Goal: Information Seeking & Learning: Learn about a topic

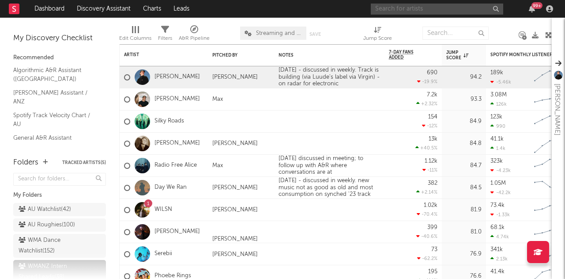
click at [399, 11] on input "text" at bounding box center [437, 9] width 132 height 11
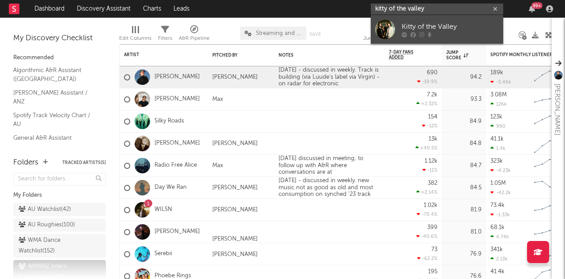
type input "kitty of the valley"
click at [415, 30] on div "Kitty of the Valley" at bounding box center [450, 26] width 97 height 11
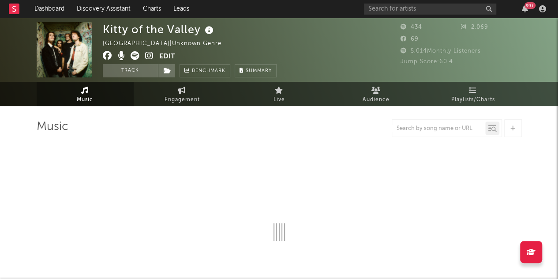
select select "1w"
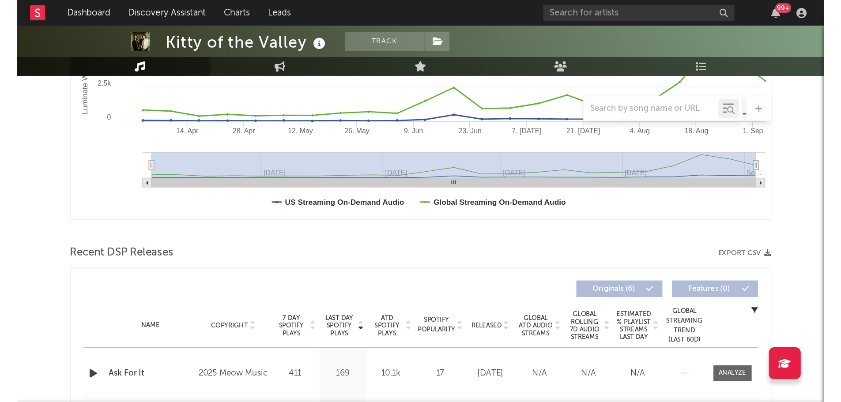
scroll to position [200, 0]
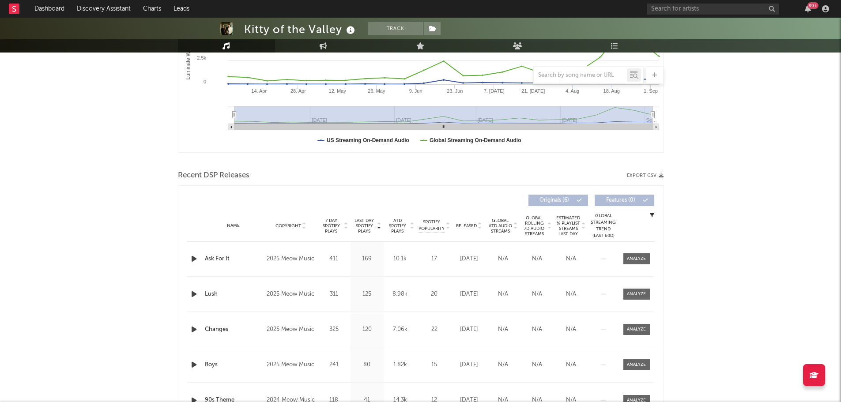
click at [139, 153] on div "Kitty of the Valley Track [GEOGRAPHIC_DATA] | Unknown Genre Edit Track Benchmar…" at bounding box center [420, 251] width 841 height 866
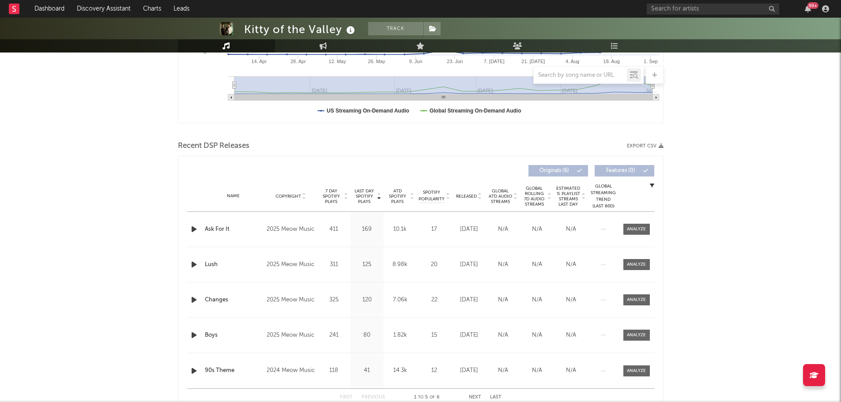
scroll to position [244, 0]
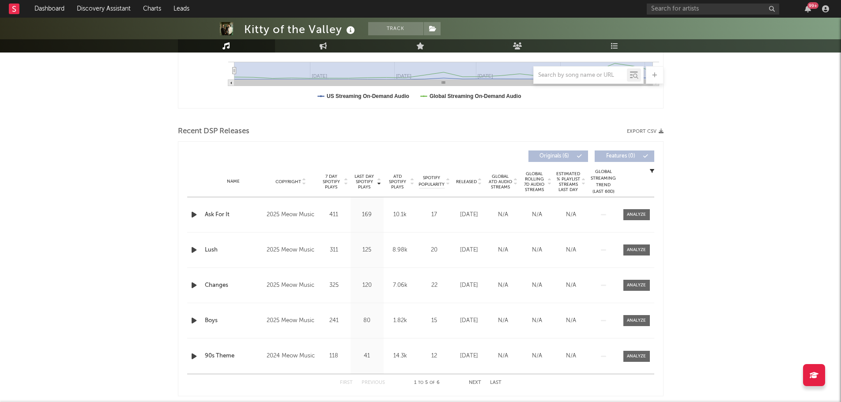
click at [468, 183] on span "Released" at bounding box center [466, 181] width 21 height 5
click at [363, 181] on span "Last Day Spotify Plays" at bounding box center [364, 182] width 23 height 16
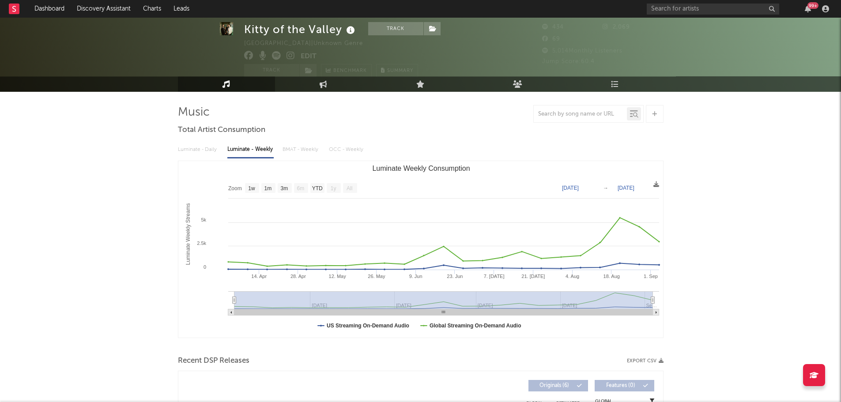
scroll to position [0, 0]
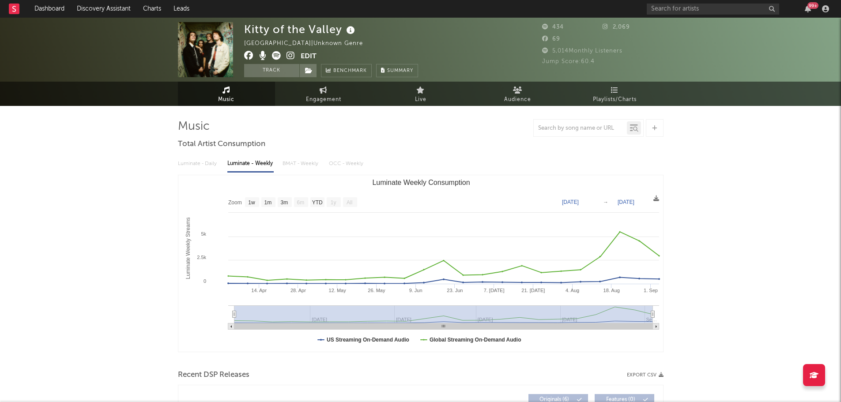
click at [347, 31] on icon at bounding box center [350, 30] width 13 height 12
click at [290, 57] on icon at bounding box center [291, 55] width 8 height 9
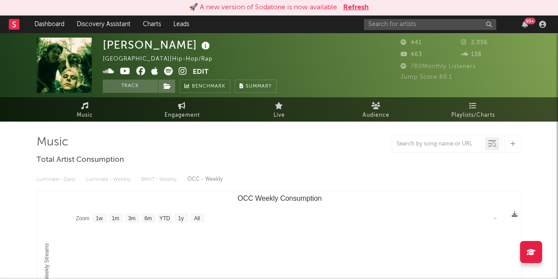
select select "1w"
click at [359, 9] on button "Refresh" at bounding box center [356, 7] width 26 height 11
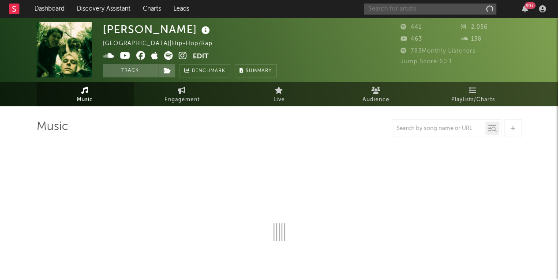
click at [421, 7] on input "text" at bounding box center [430, 9] width 132 height 11
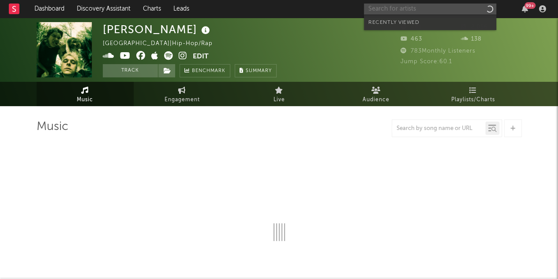
type input "h"
select select "1w"
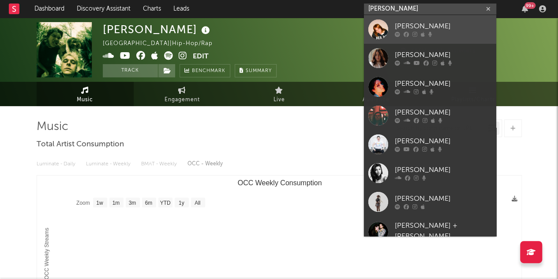
type input "hannah br"
click at [430, 31] on div "Hannah Brewer" at bounding box center [443, 26] width 97 height 11
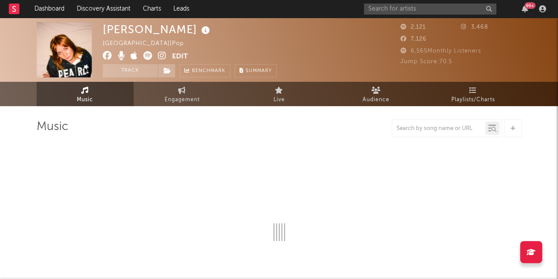
select select "6m"
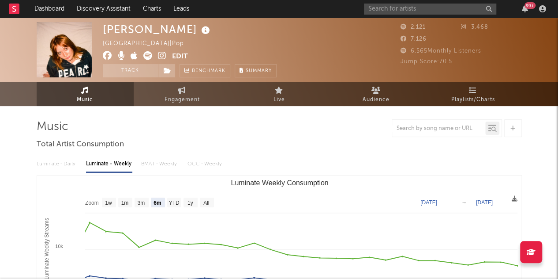
click at [200, 33] on icon at bounding box center [206, 30] width 13 height 12
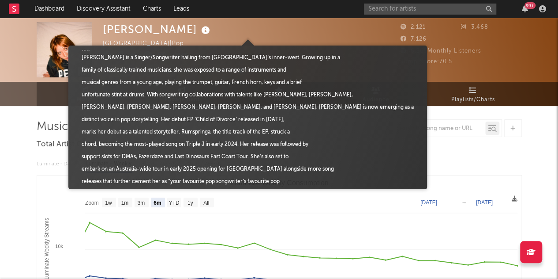
scroll to position [107, 0]
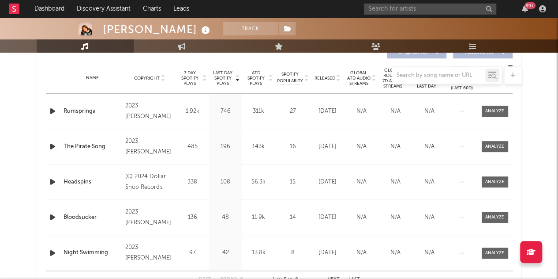
scroll to position [344, 0]
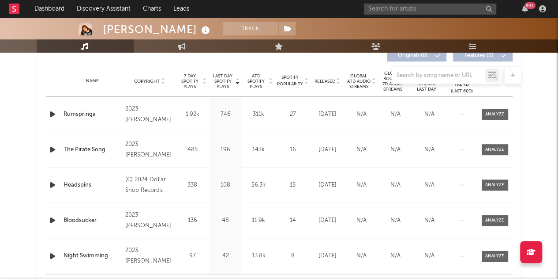
click at [51, 112] on icon "button" at bounding box center [52, 114] width 9 height 11
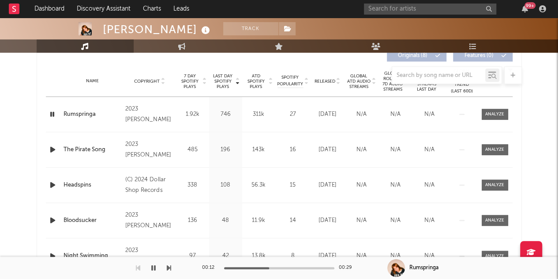
click at [18, 151] on div "Hannah Brewer Track Australia | Pop Edit Track Benchmark Summary 2,121 3,468 7,…" at bounding box center [279, 179] width 558 height 1012
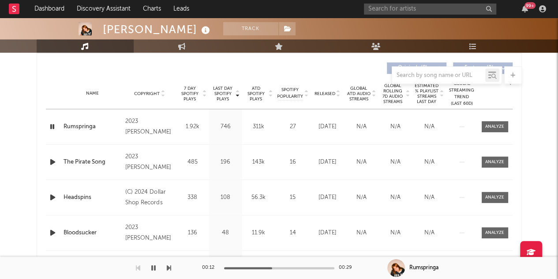
scroll to position [332, 0]
click at [52, 124] on icon "button" at bounding box center [52, 126] width 8 height 11
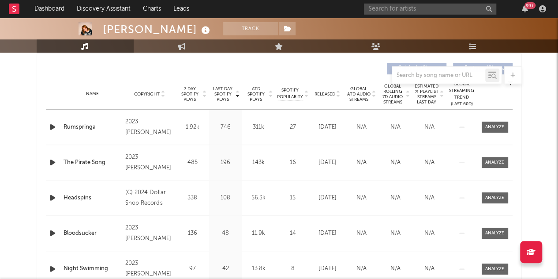
click at [325, 94] on span "Released" at bounding box center [325, 93] width 21 height 5
click at [52, 127] on icon "button" at bounding box center [52, 126] width 9 height 11
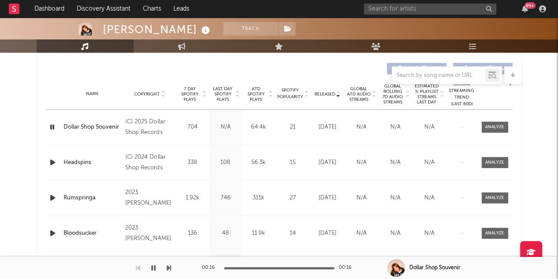
click at [53, 127] on icon "button" at bounding box center [52, 126] width 8 height 11
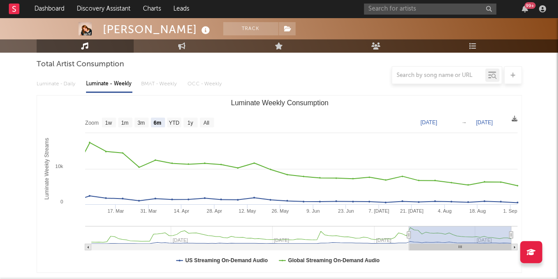
scroll to position [0, 0]
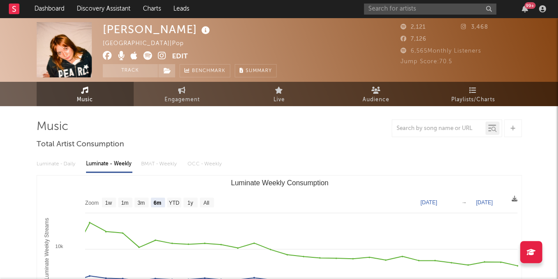
click at [162, 57] on icon at bounding box center [162, 55] width 8 height 9
click at [195, 92] on link "Engagement" at bounding box center [182, 94] width 97 height 24
select select "1w"
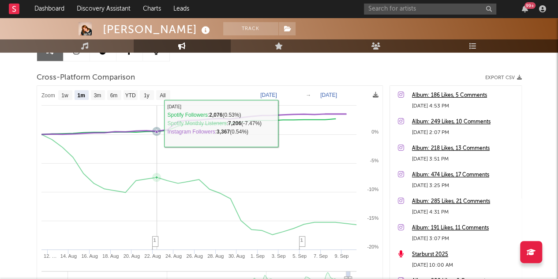
scroll to position [100, 0]
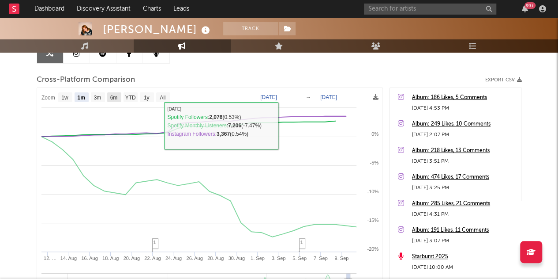
click at [121, 97] on rect at bounding box center [114, 97] width 14 height 10
select select "6m"
type input "2025-03-10"
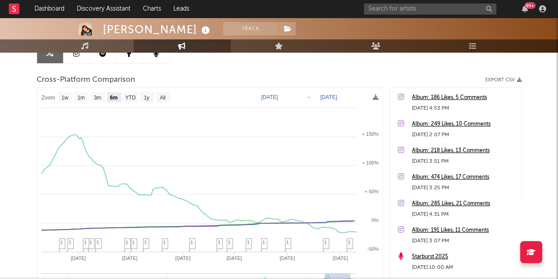
select select "6m"
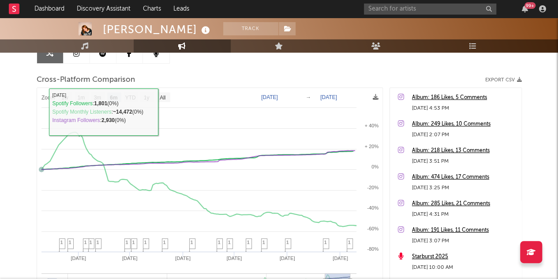
click at [30, 113] on div "Hannah Brewer Track Australia | Pop Edit Track Benchmark Summary 2,121 3,468 7,…" at bounding box center [279, 149] width 558 height 464
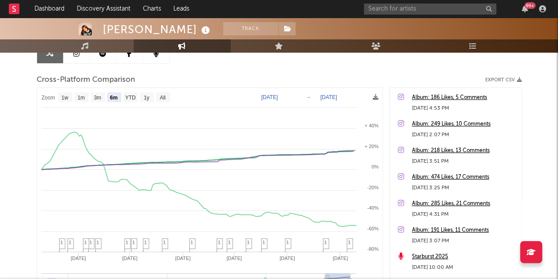
scroll to position [0, 0]
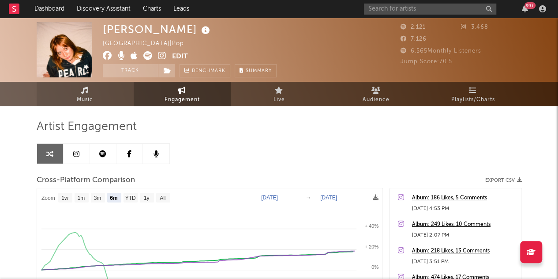
click at [86, 93] on icon at bounding box center [85, 90] width 8 height 7
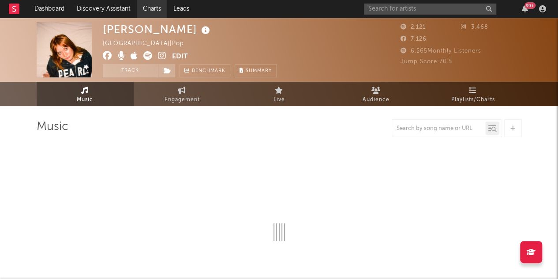
select select "6m"
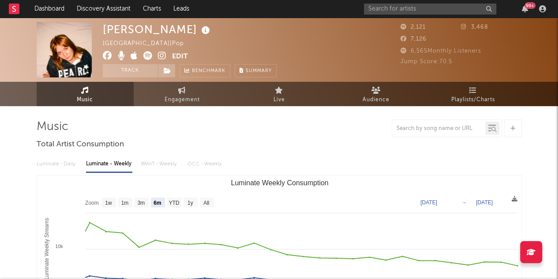
click at [177, 96] on span "Engagement" at bounding box center [182, 99] width 35 height 11
select select "1w"
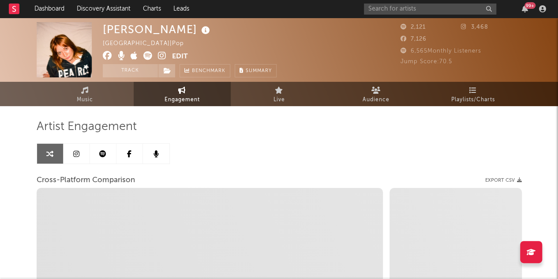
click at [200, 30] on icon at bounding box center [206, 30] width 13 height 12
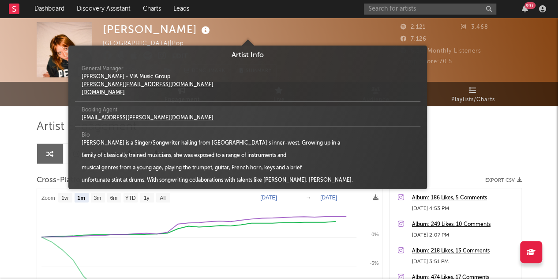
click at [18, 128] on div "Hannah Brewer Australia | Pop Edit Track Benchmark Summary 2,121 3,468 7,126 6,…" at bounding box center [279, 250] width 558 height 464
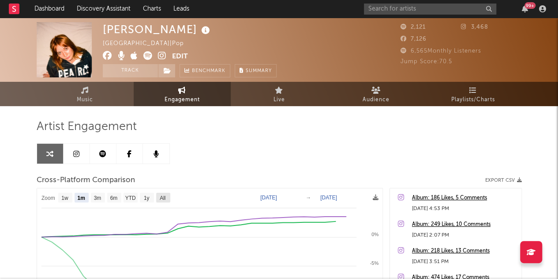
click at [160, 200] on text "All" at bounding box center [163, 198] width 6 height 6
select select "All"
type input "2019-08-05"
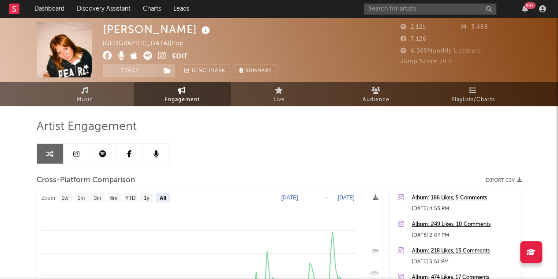
select select "All"
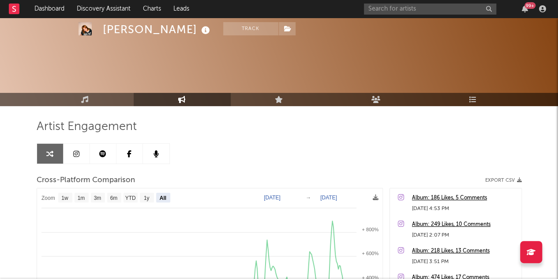
scroll to position [109, 0]
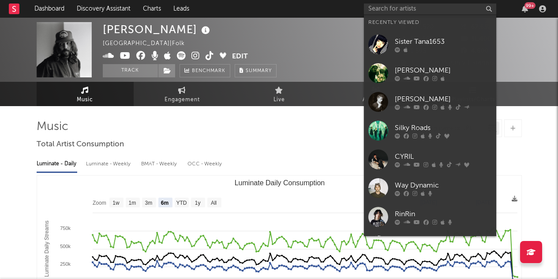
select select "6m"
click at [397, 12] on input "text" at bounding box center [430, 9] width 132 height 11
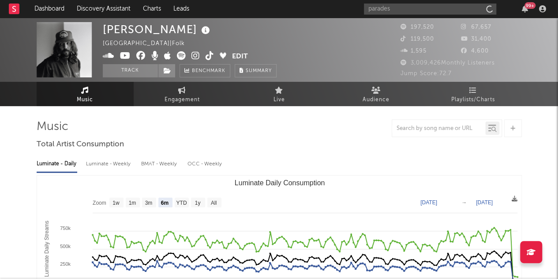
type input "parades"
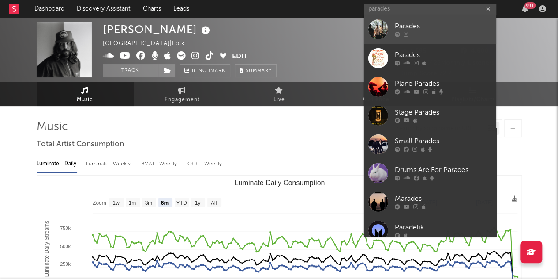
click at [431, 30] on div "Parades" at bounding box center [443, 26] width 97 height 11
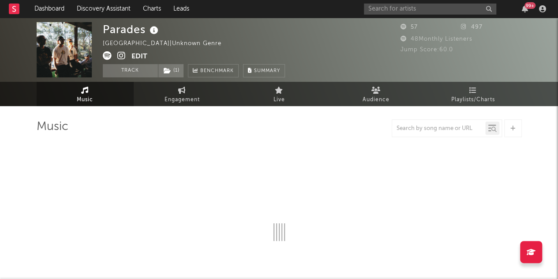
select select "1w"
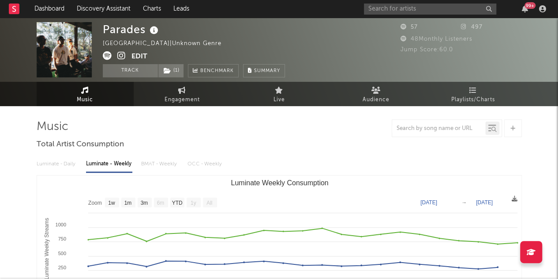
click at [121, 57] on icon at bounding box center [121, 55] width 8 height 9
click at [151, 29] on icon at bounding box center [154, 30] width 13 height 12
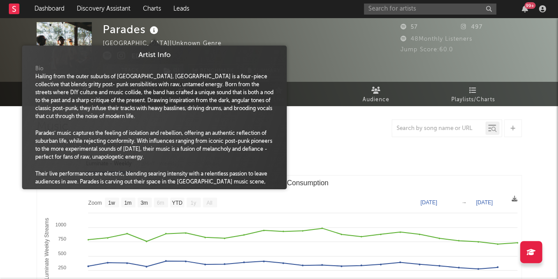
drag, startPoint x: 151, startPoint y: 29, endPoint x: 146, endPoint y: 24, distance: 6.9
click at [146, 24] on div "Parades" at bounding box center [132, 29] width 58 height 15
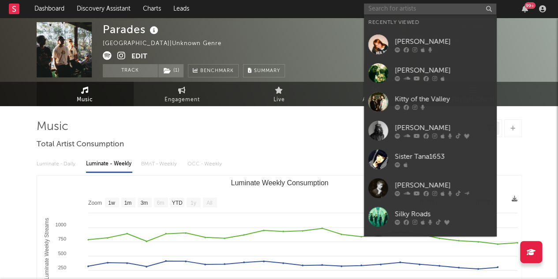
click at [401, 6] on input "text" at bounding box center [430, 9] width 132 height 11
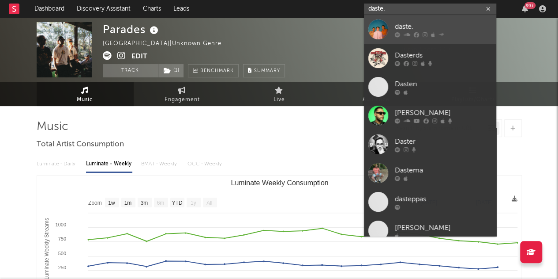
type input "daste."
click at [406, 21] on div "daste." at bounding box center [443, 26] width 97 height 11
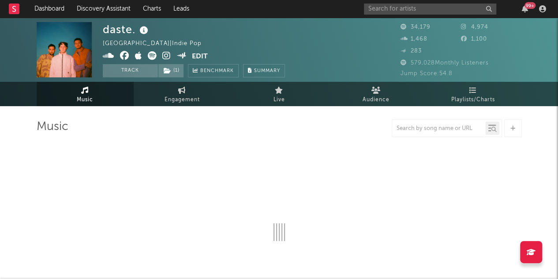
select select "6m"
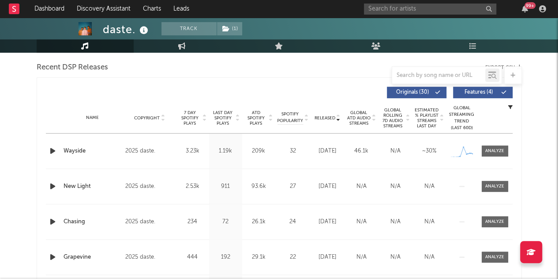
scroll to position [308, 0]
click at [225, 120] on span "Last Day Spotify Plays" at bounding box center [222, 117] width 23 height 16
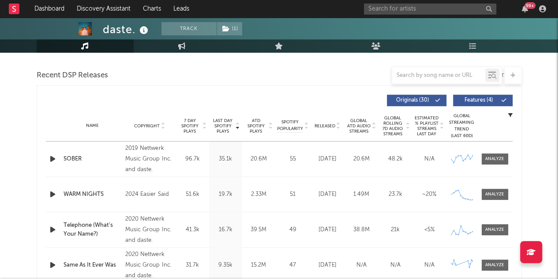
scroll to position [299, 0]
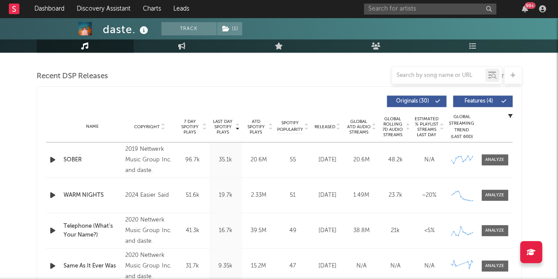
click at [328, 125] on span "Released" at bounding box center [325, 126] width 21 height 5
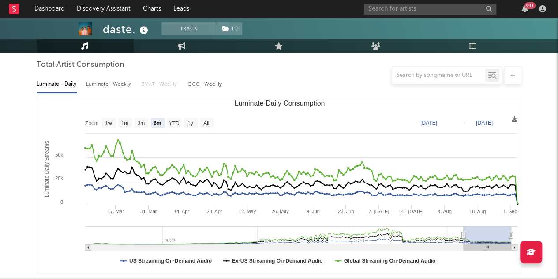
scroll to position [0, 0]
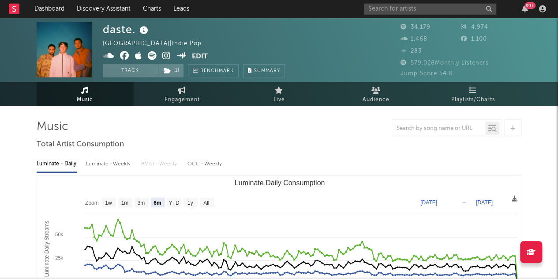
click at [147, 29] on icon at bounding box center [144, 30] width 13 height 12
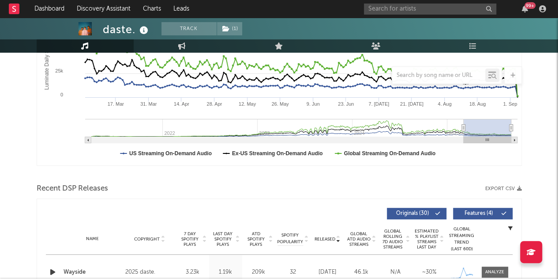
scroll to position [329, 0]
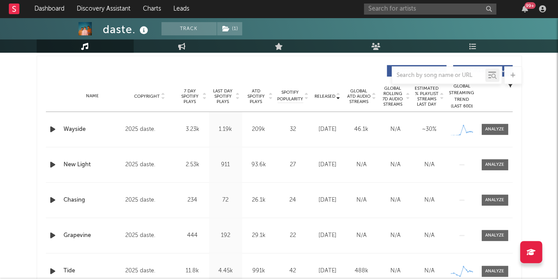
click at [226, 89] on span "Last Day Spotify Plays" at bounding box center [222, 96] width 23 height 16
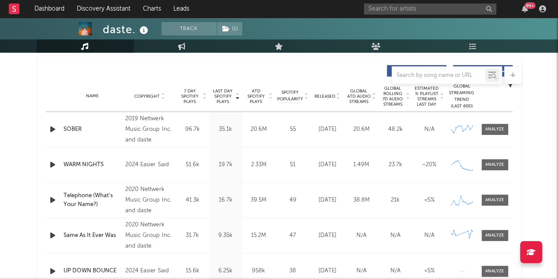
click at [51, 200] on icon "button" at bounding box center [52, 199] width 9 height 11
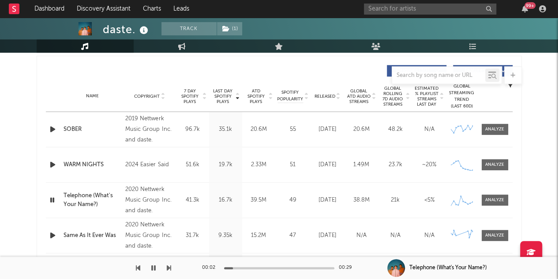
click at [263, 269] on div "00:02 00:29" at bounding box center [279, 267] width 155 height 22
click at [267, 268] on div at bounding box center [279, 268] width 110 height 2
click at [50, 200] on icon "button" at bounding box center [52, 199] width 8 height 11
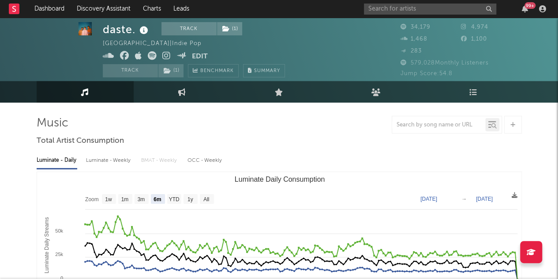
scroll to position [0, 0]
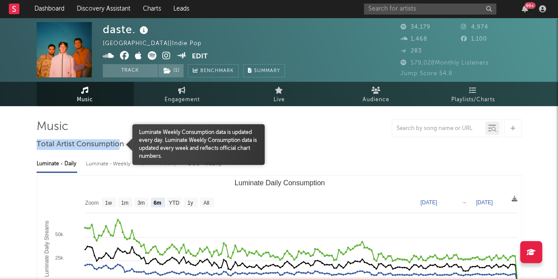
drag, startPoint x: 38, startPoint y: 143, endPoint x: 117, endPoint y: 142, distance: 79.9
click at [117, 142] on span "Total Artist Consumption" at bounding box center [80, 144] width 87 height 11
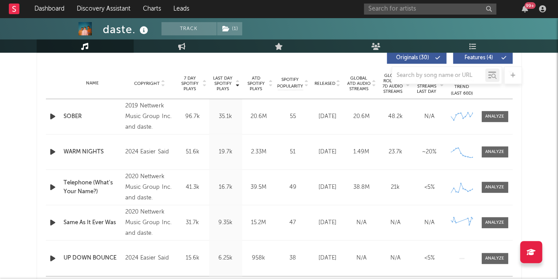
scroll to position [342, 0]
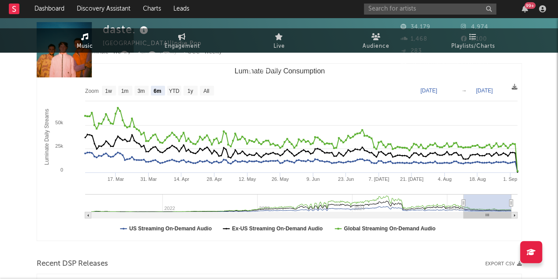
scroll to position [0, 0]
